Goal: Information Seeking & Learning: Learn about a topic

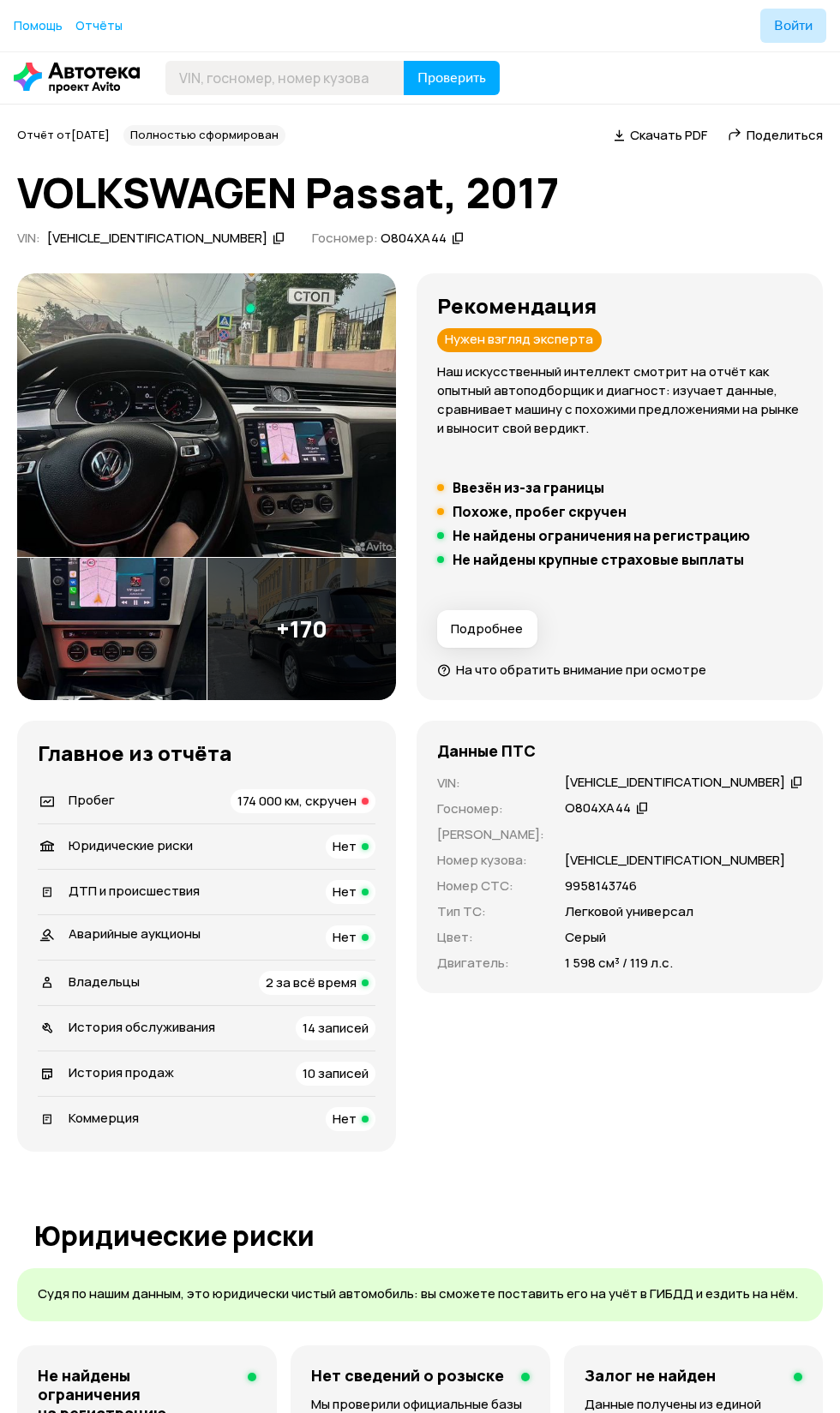
click at [175, 452] on img at bounding box center [206, 415] width 379 height 284
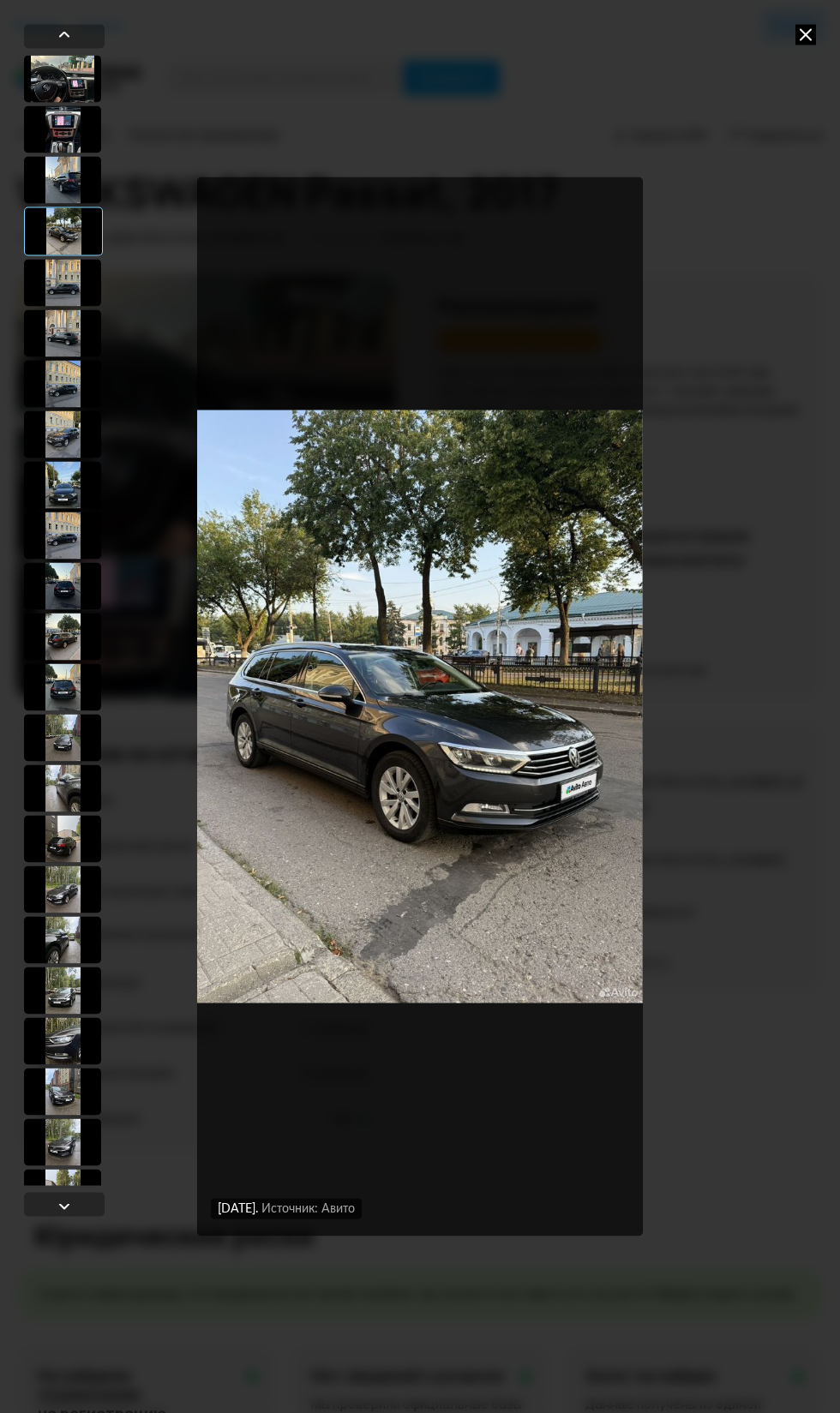
click at [408, 697] on img "Go to Slide 4" at bounding box center [419, 706] width 445 height 1060
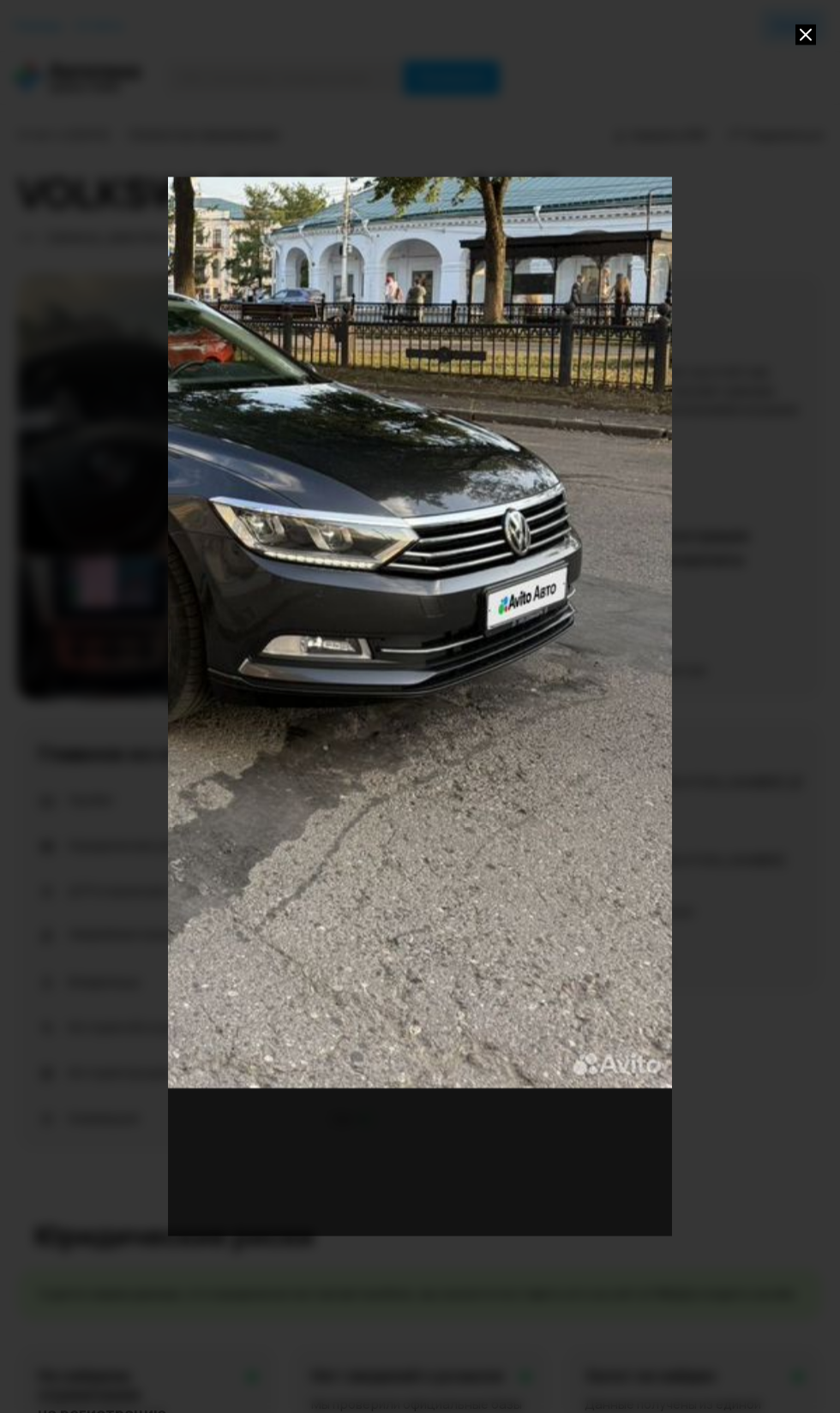
click at [369, 615] on div "Go to Slide 4" at bounding box center [167, 418] width 1008 height 2120
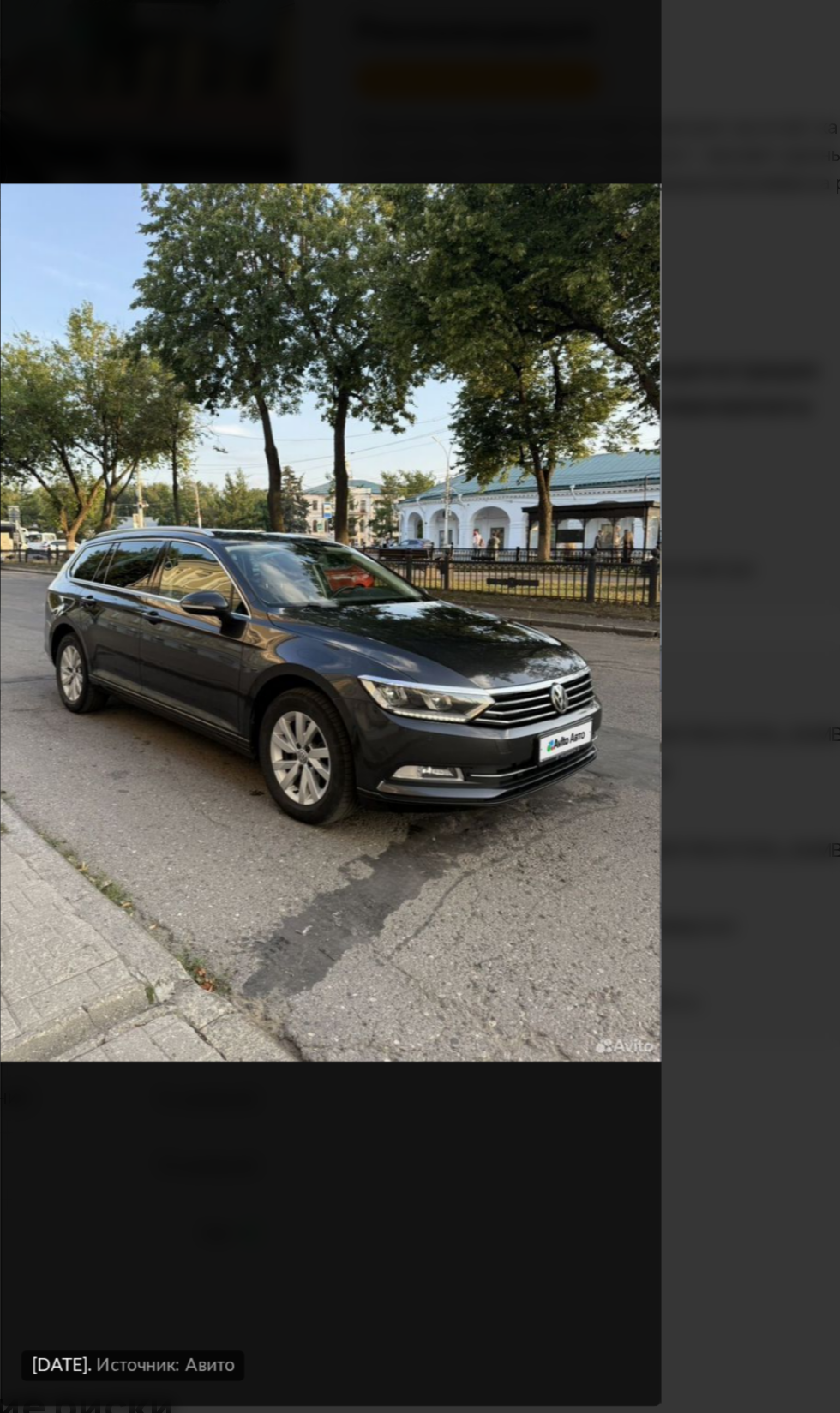
click at [477, 1188] on img "Go to Slide 4" at bounding box center [419, 706] width 445 height 1060
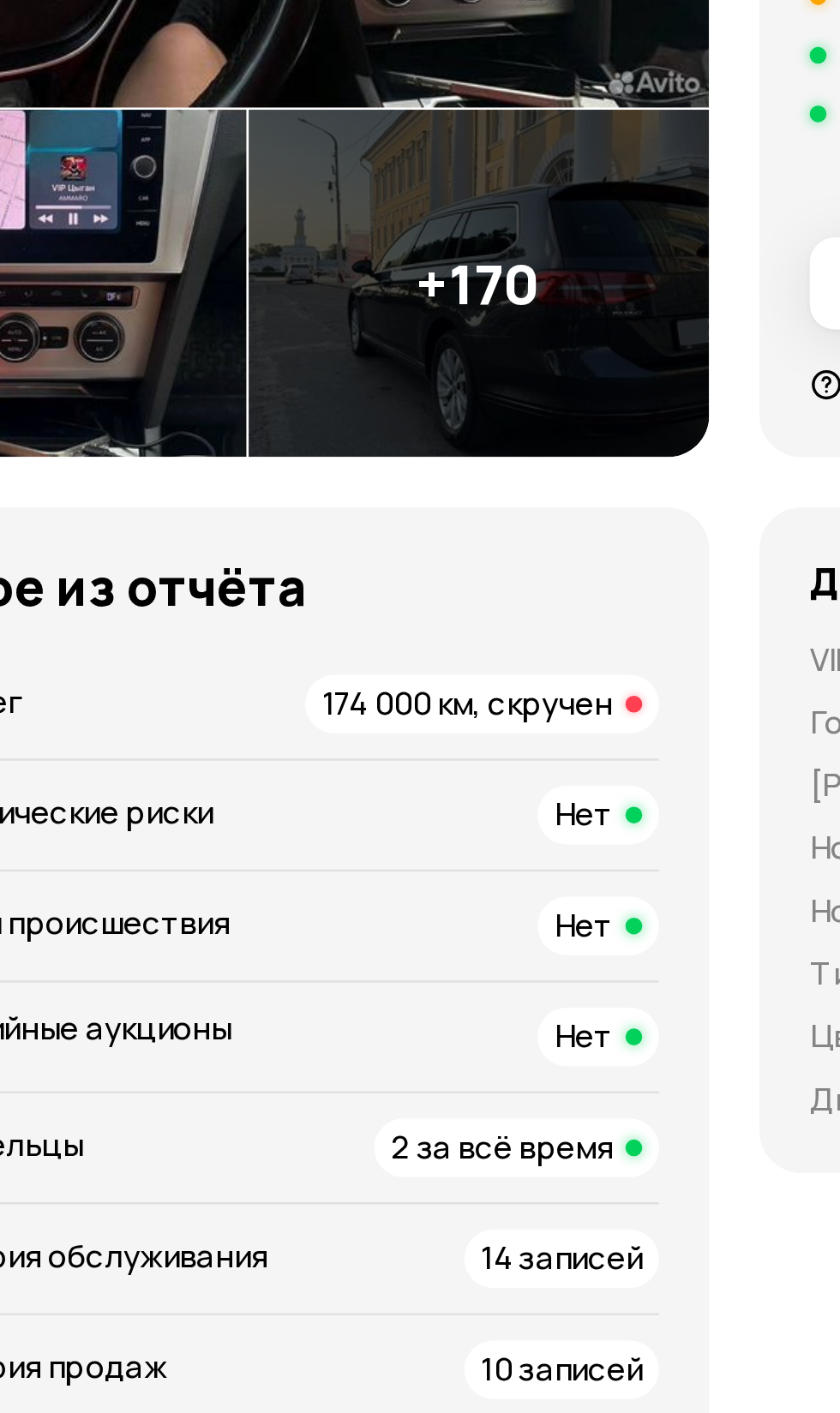
scroll to position [7, 0]
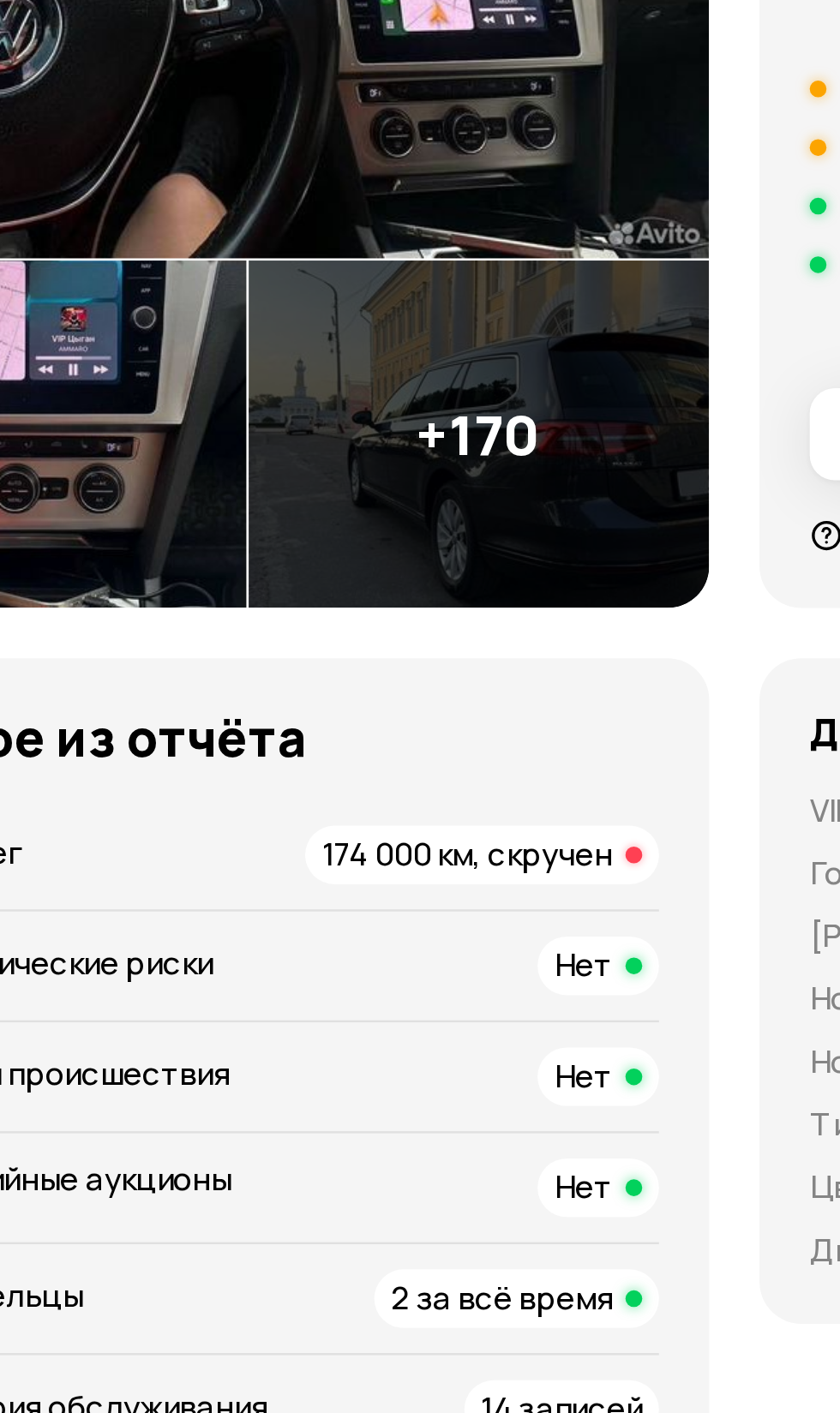
click at [283, 635] on img at bounding box center [302, 622] width 189 height 141
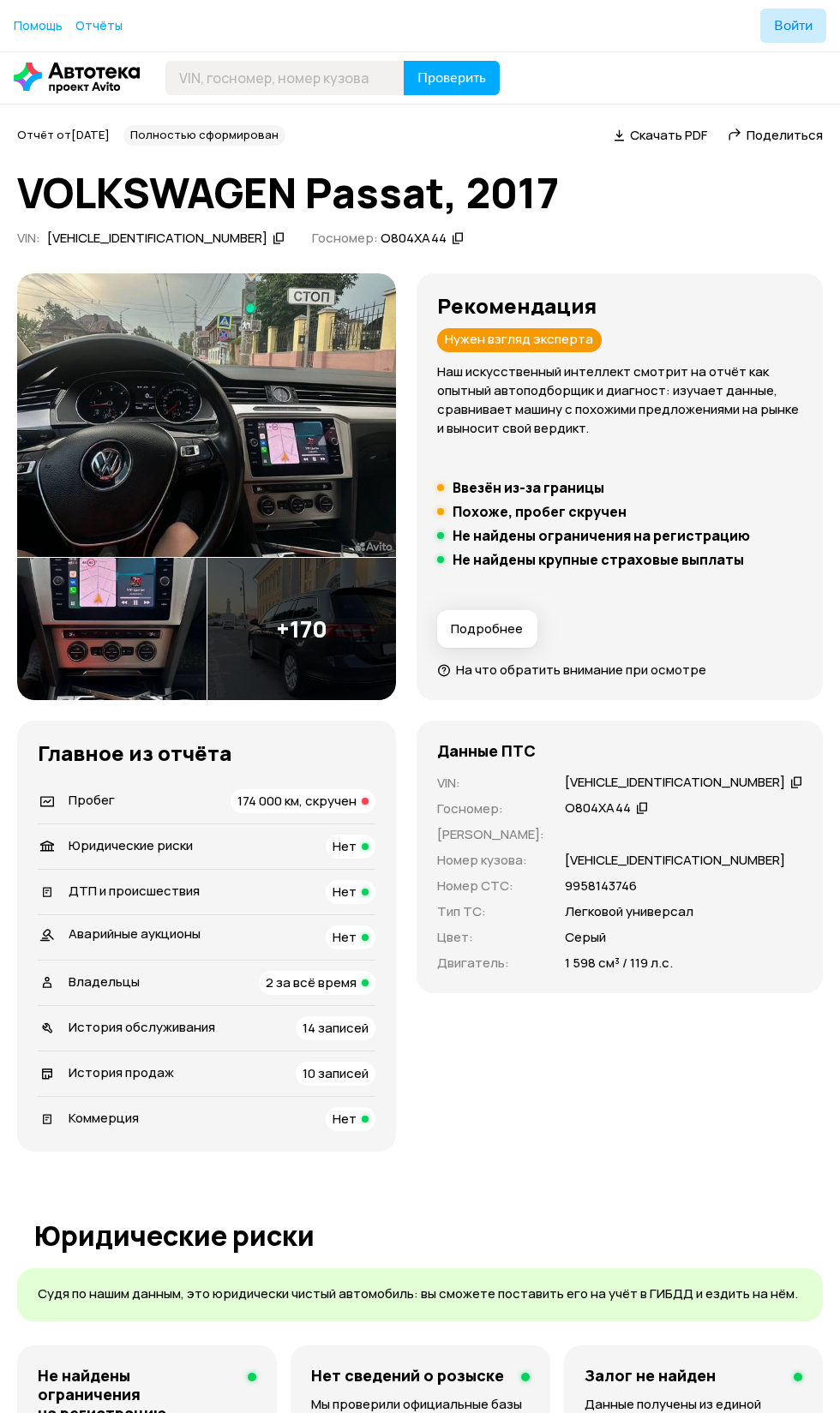
click at [300, 992] on span "2 за всё время" at bounding box center [310, 982] width 91 height 18
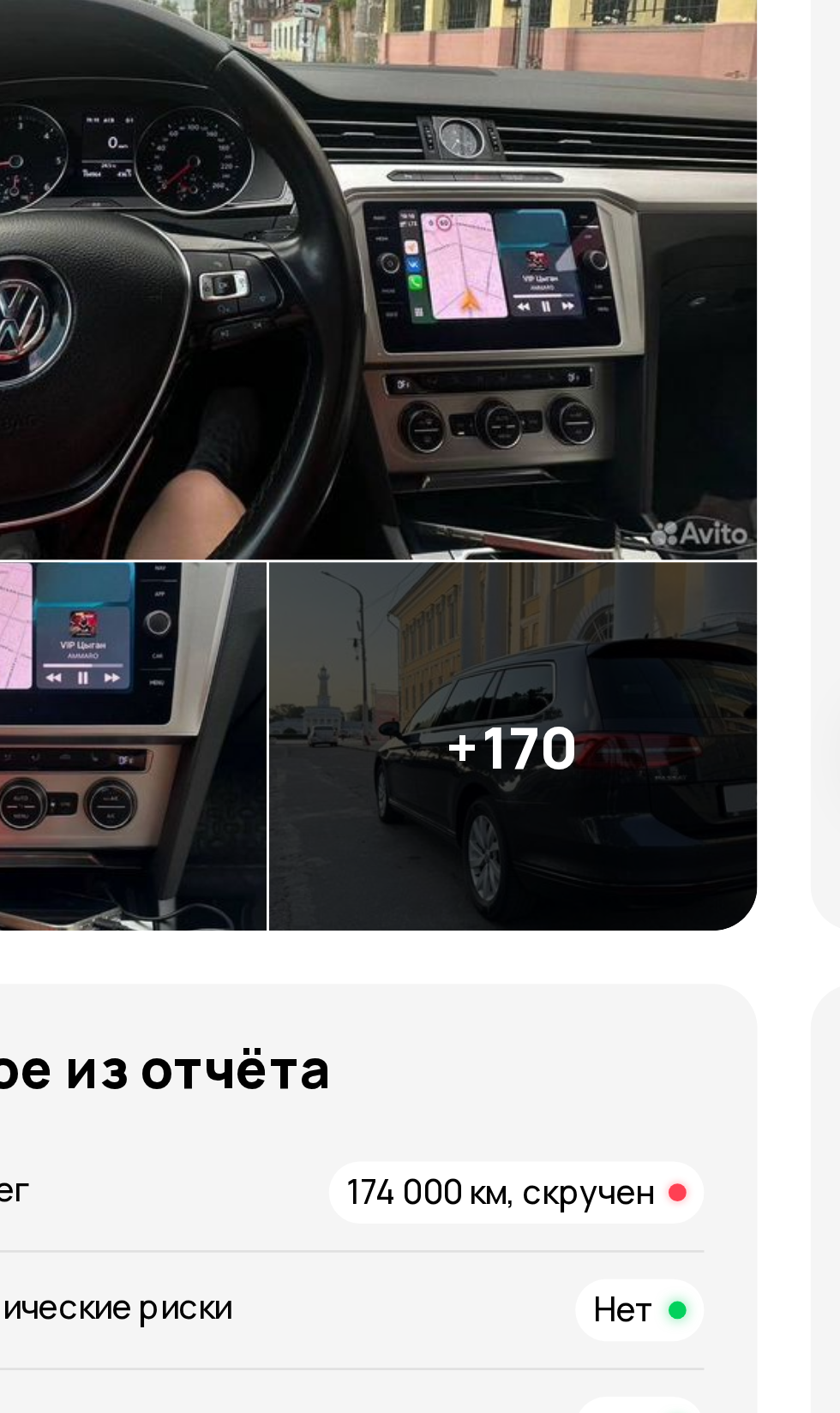
scroll to position [308, 0]
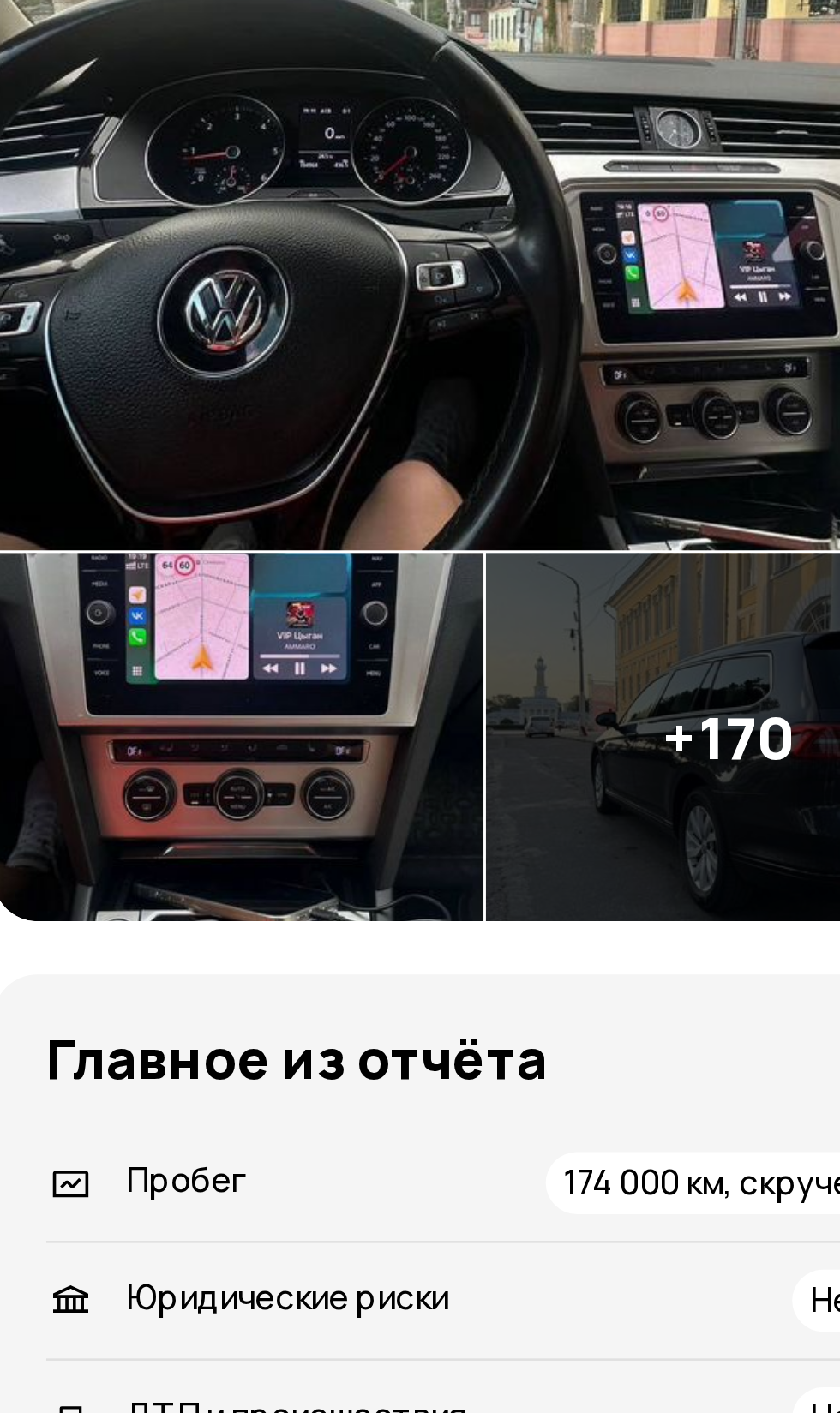
click at [224, 173] on img at bounding box center [206, 107] width 379 height 284
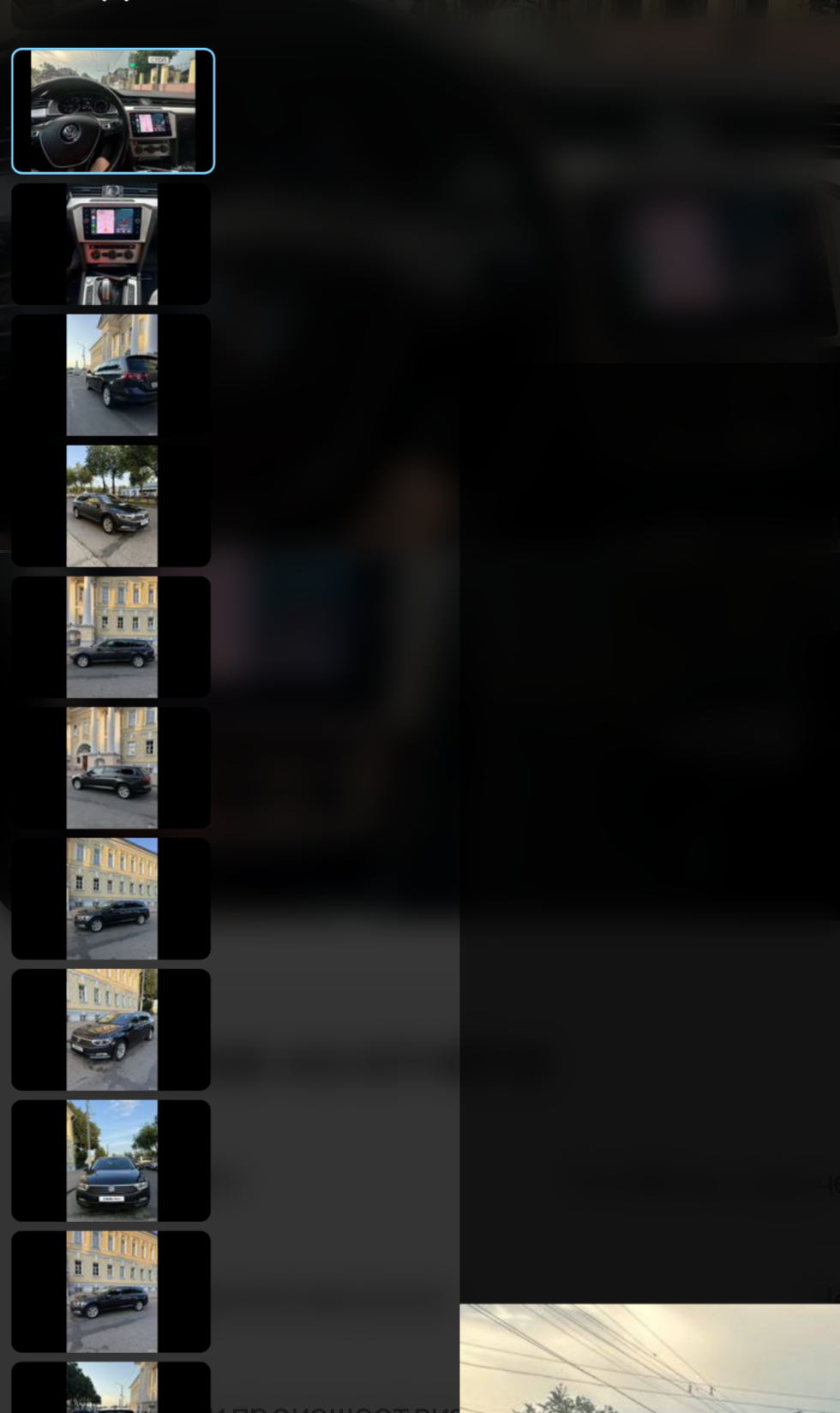
click at [62, 86] on div at bounding box center [63, 79] width 79 height 49
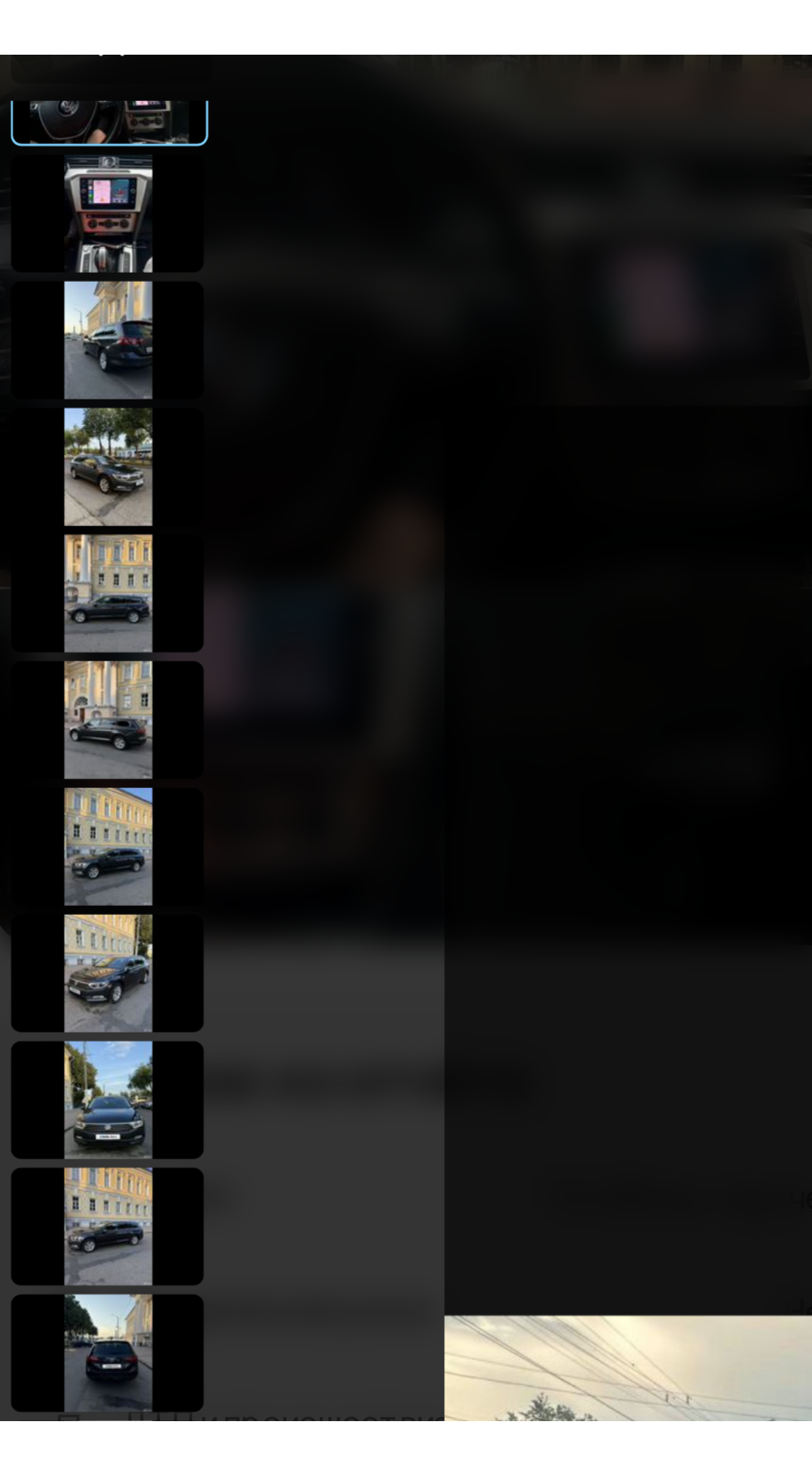
scroll to position [0, 0]
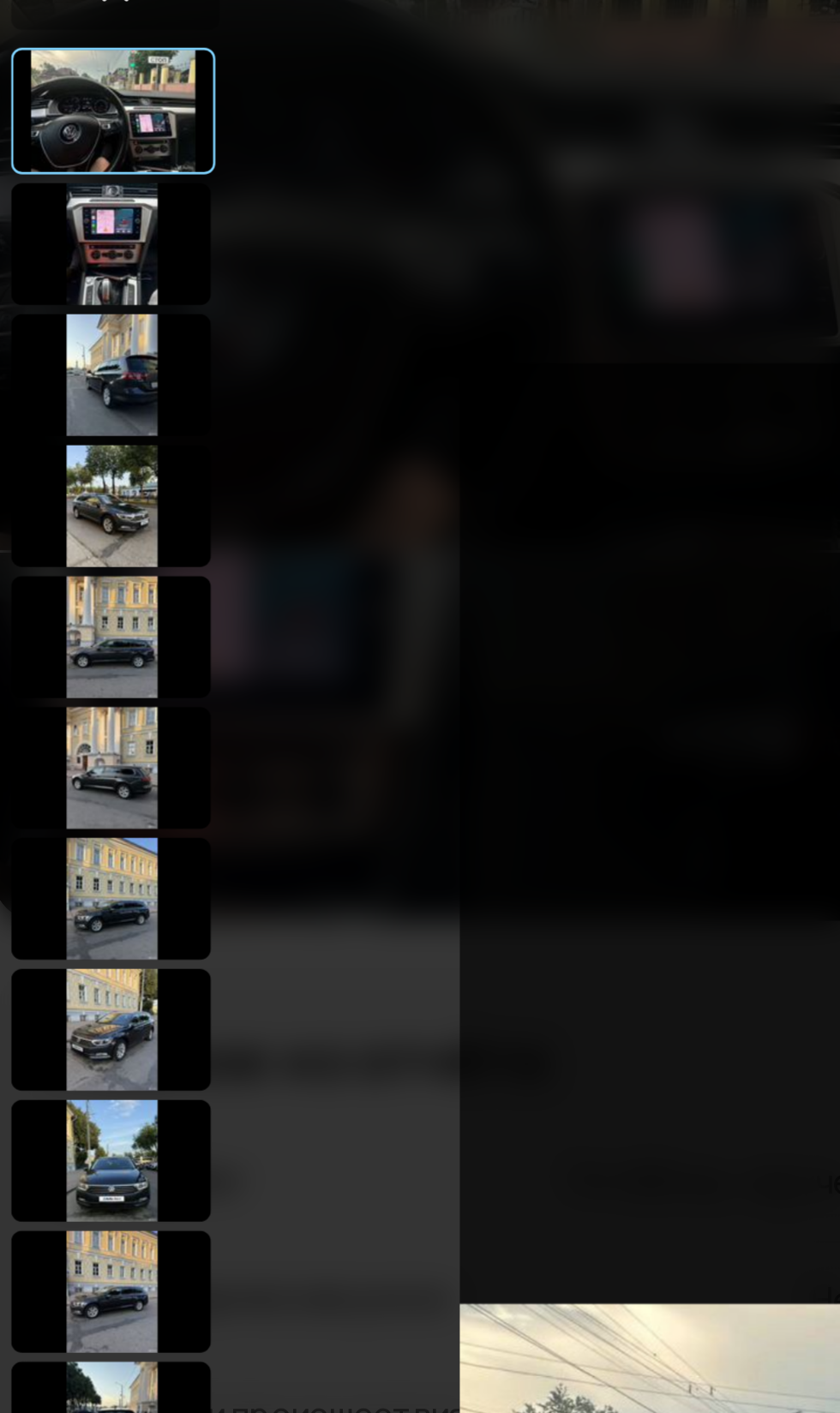
click at [63, 78] on div at bounding box center [63, 79] width 79 height 49
click at [70, 72] on div at bounding box center [63, 79] width 79 height 49
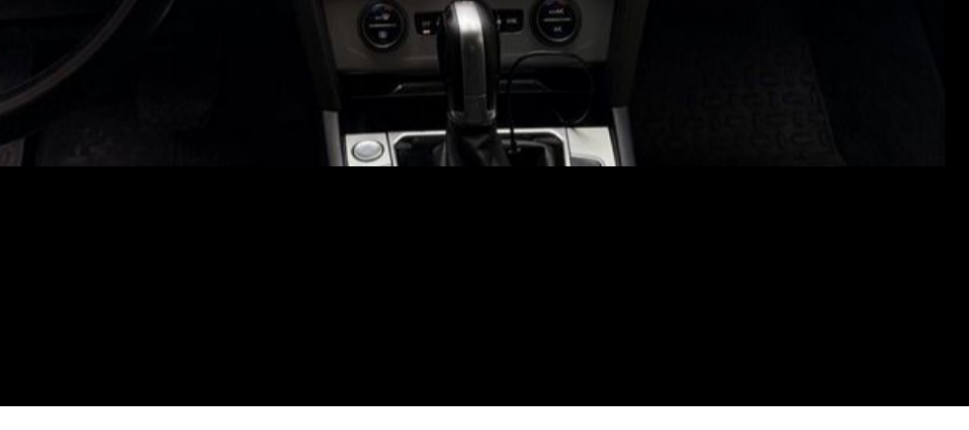
scroll to position [583, 0]
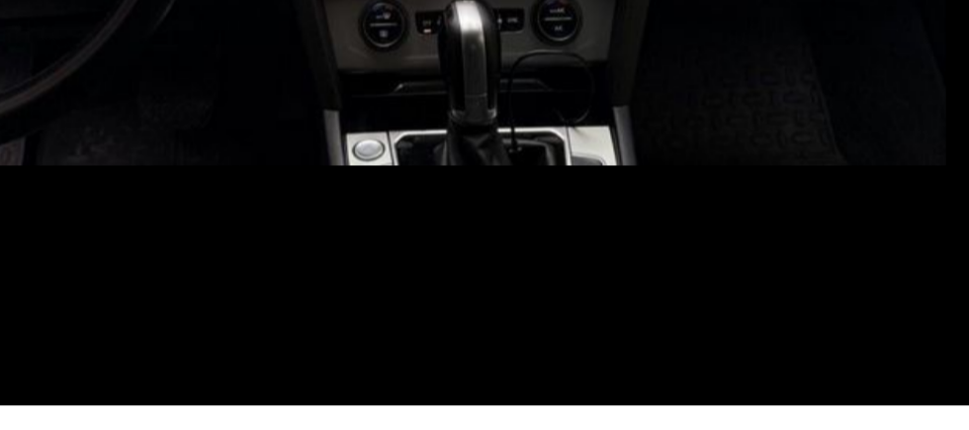
click at [502, 357] on div "[DATE] Источник: Авито" at bounding box center [485, 194] width 766 height 573
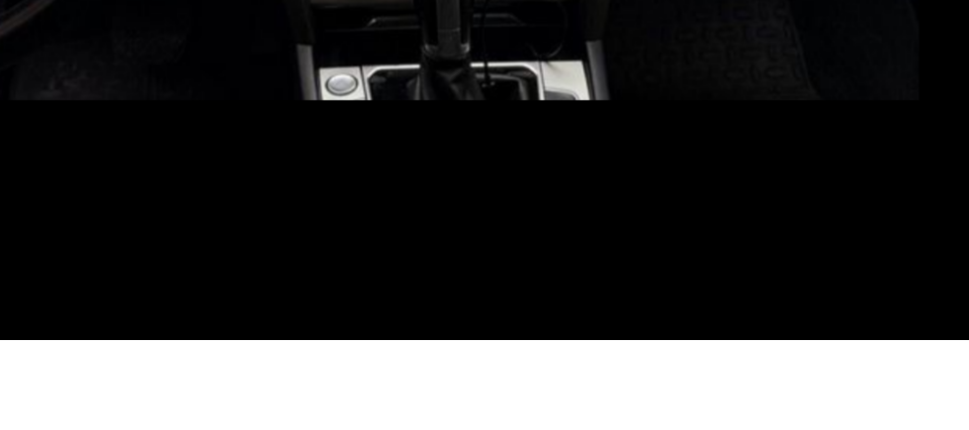
scroll to position [591, 0]
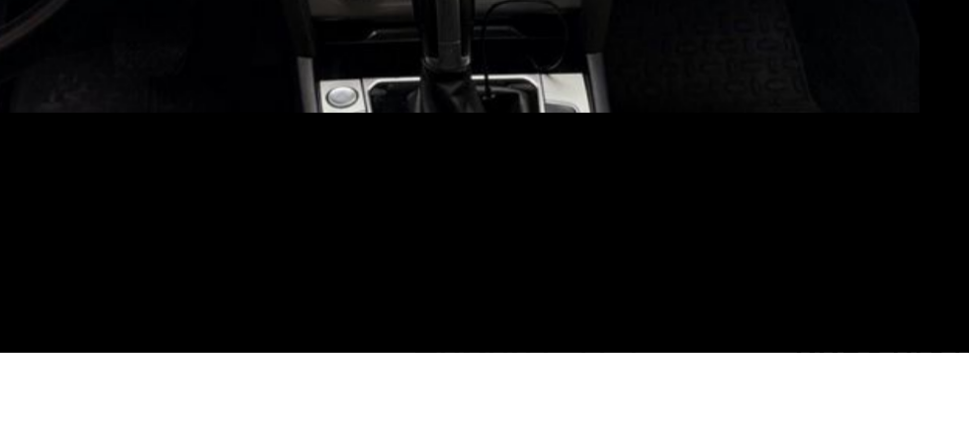
click at [539, 375] on div "[DATE] Источник: Авито" at bounding box center [485, 194] width 766 height 573
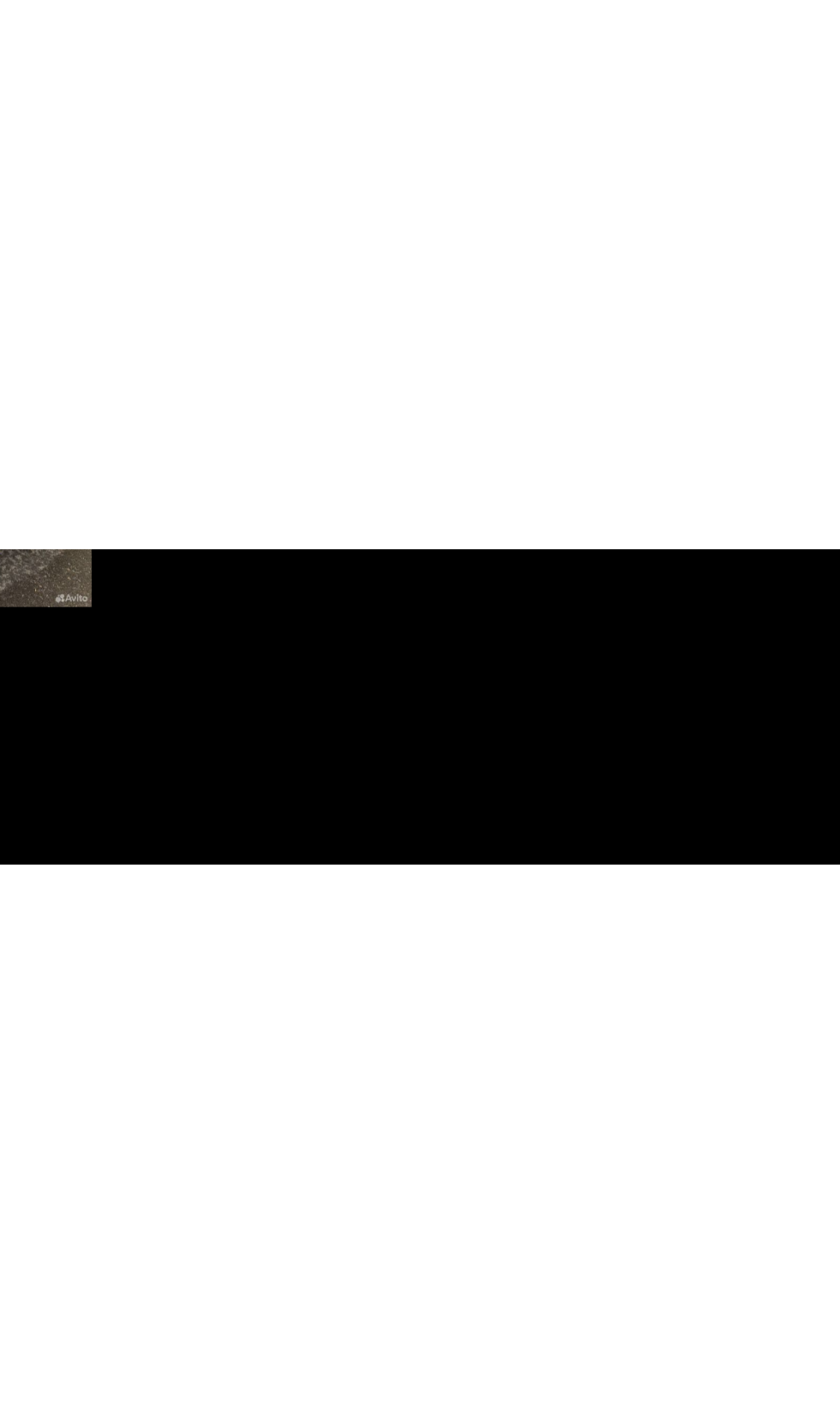
scroll to position [650, 0]
